Goal: Transaction & Acquisition: Purchase product/service

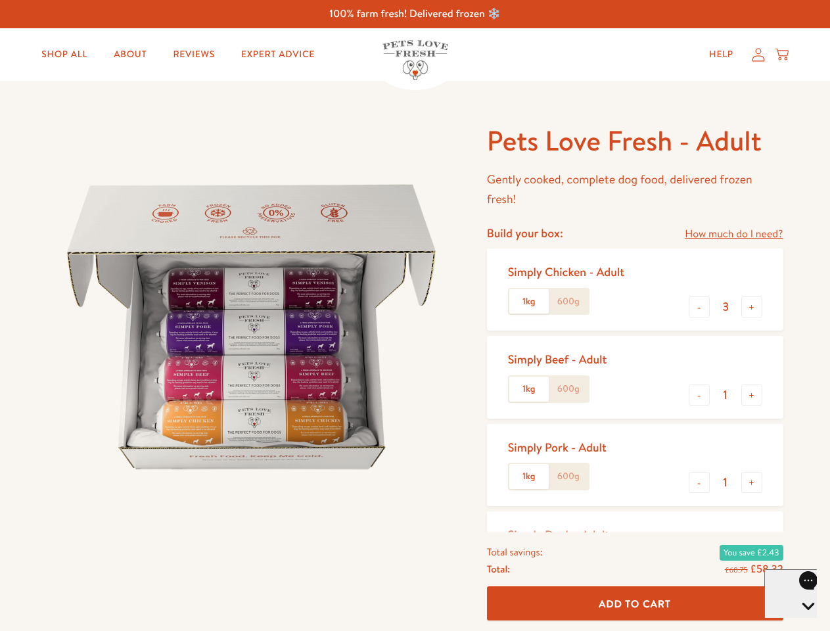
click at [414, 315] on img at bounding box center [251, 327] width 408 height 408
click at [733, 234] on link "How much do I need?" at bounding box center [733, 234] width 98 height 18
click at [0, 0] on div "Feeding guide Find out exactly how much food your dog needs Select a breed Affe…" at bounding box center [0, 0] width 0 height 0
click at [751, 307] on button "+" at bounding box center [751, 306] width 21 height 21
click at [699, 395] on button "-" at bounding box center [698, 394] width 21 height 21
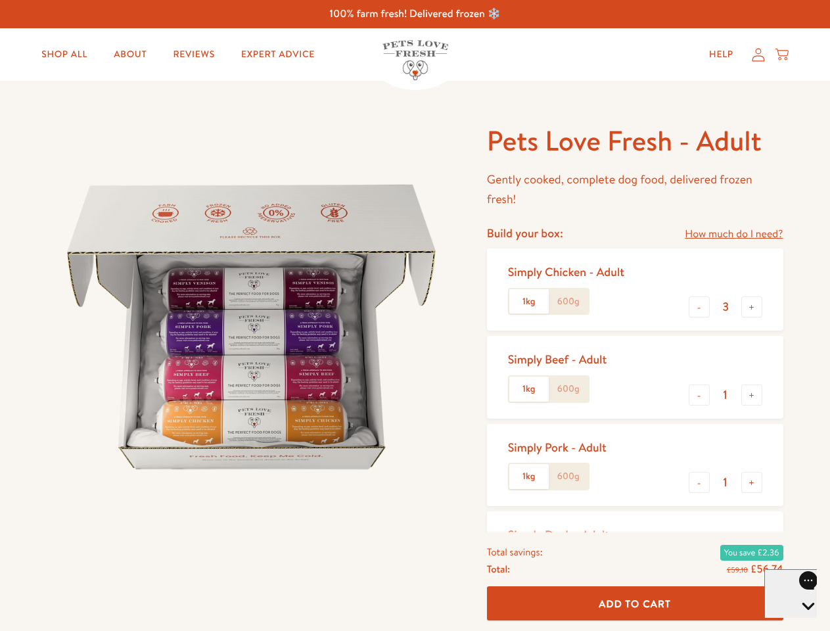
type input "4"
click at [751, 395] on button "+" at bounding box center [751, 394] width 21 height 21
type input "1"
click at [699, 482] on button "-" at bounding box center [698, 482] width 21 height 21
click at [751, 482] on button "+" at bounding box center [751, 482] width 21 height 21
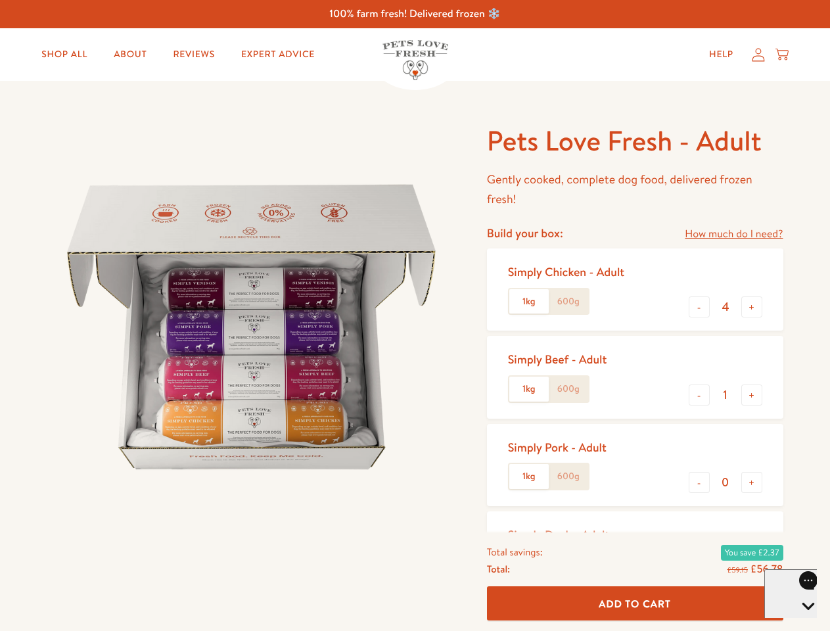
type input "1"
click at [635, 603] on span "Add To Cart" at bounding box center [634, 603] width 72 height 14
